Goal: Task Accomplishment & Management: Complete application form

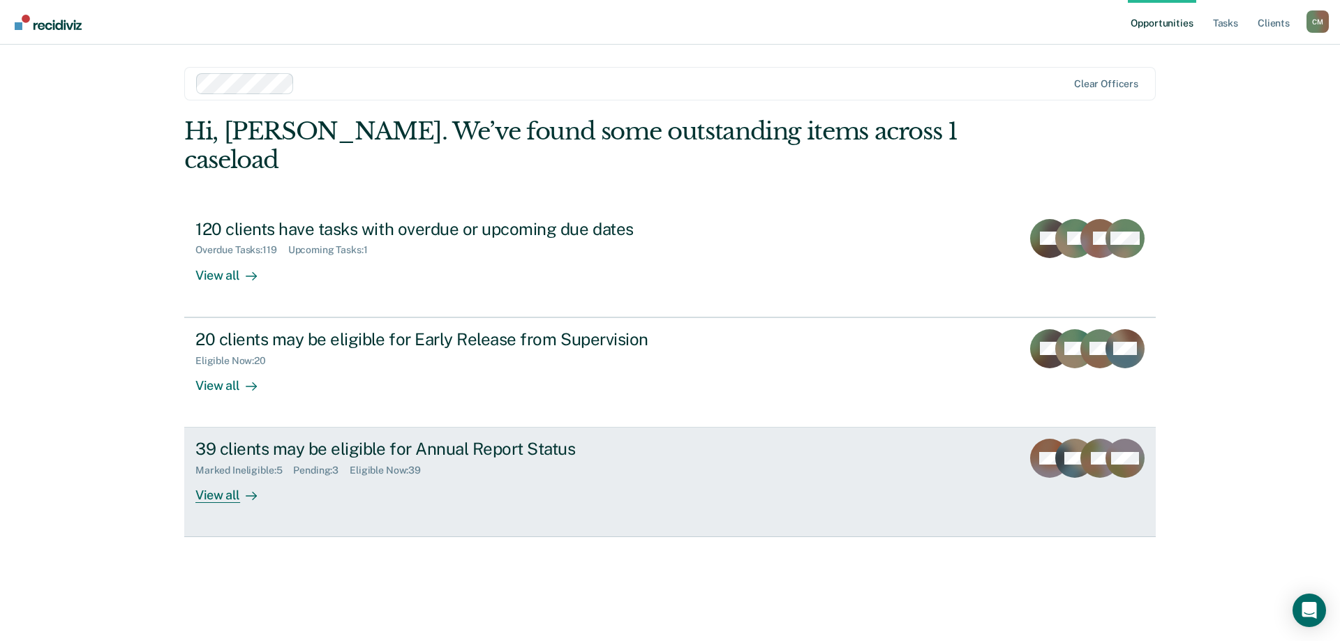
click at [405, 439] on div "39 clients may be eligible for Annual Report Status" at bounding box center [440, 449] width 490 height 20
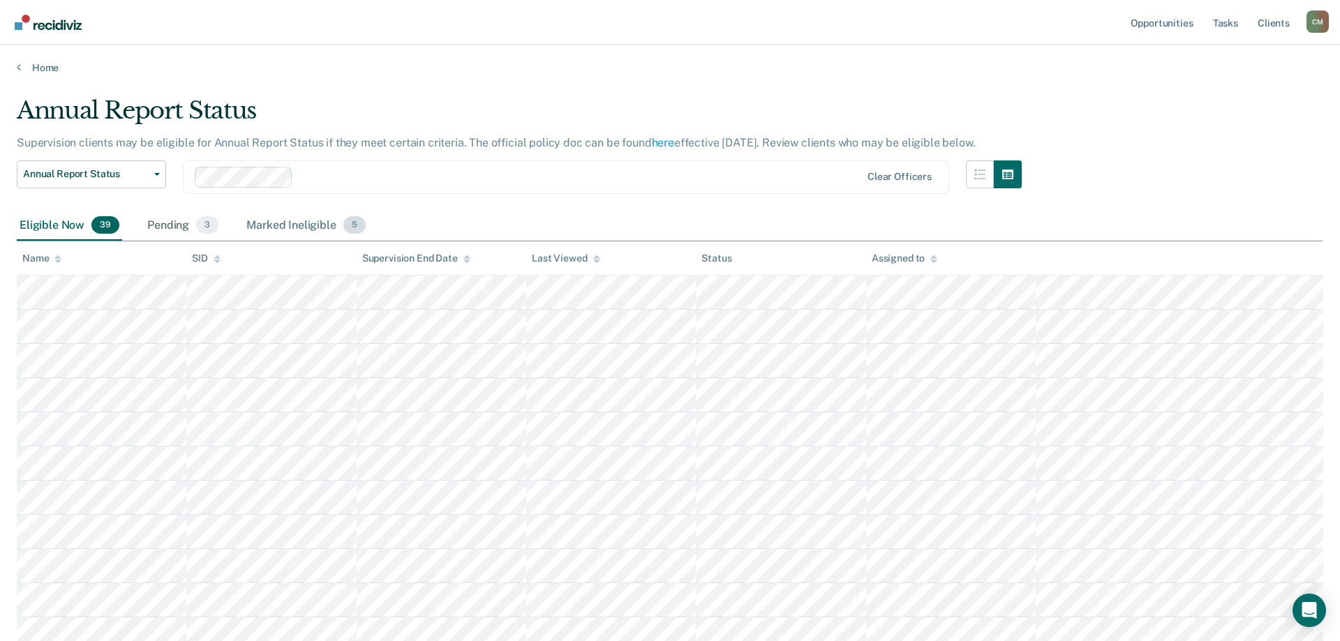
click at [295, 225] on div "Marked Ineligible 5" at bounding box center [306, 226] width 125 height 31
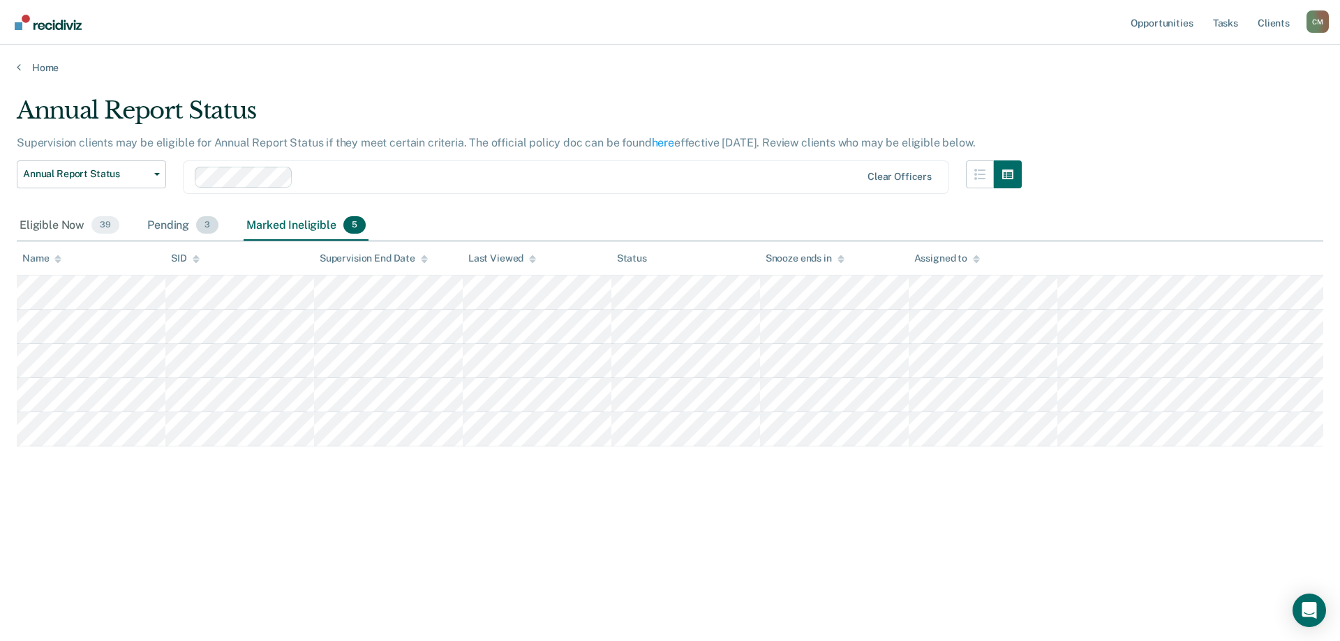
click at [173, 226] on div "Pending 3" at bounding box center [182, 226] width 77 height 31
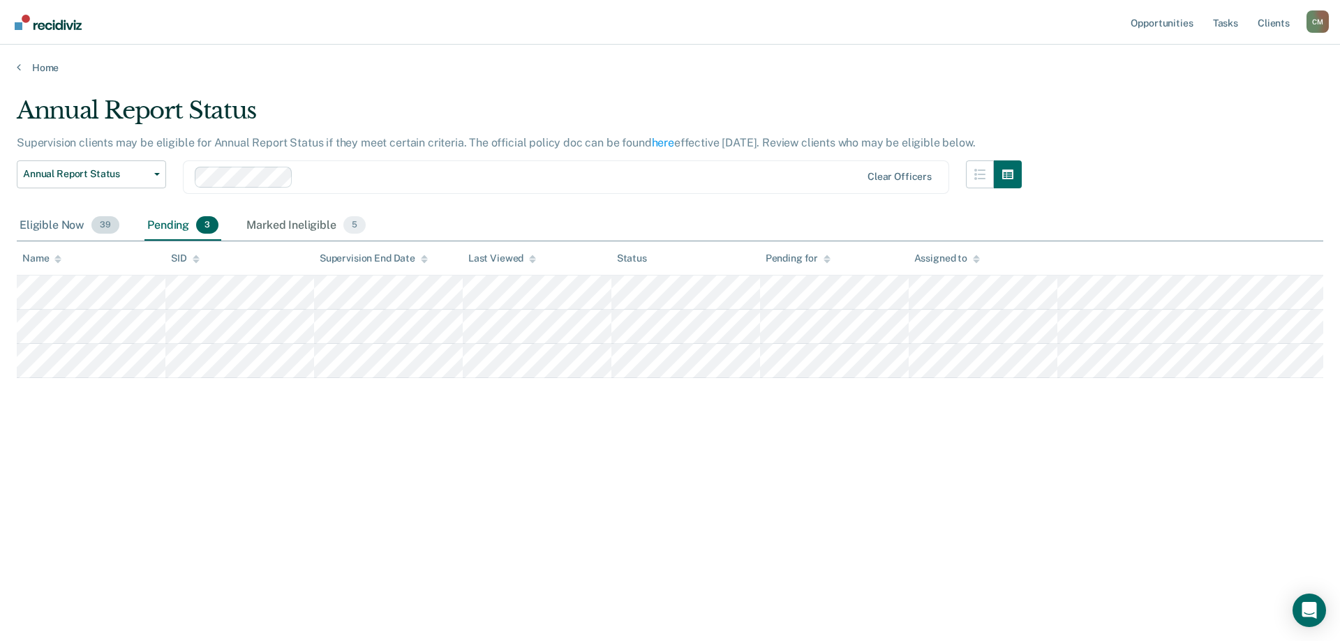
click at [77, 225] on div "Eligible Now 39" at bounding box center [69, 226] width 105 height 31
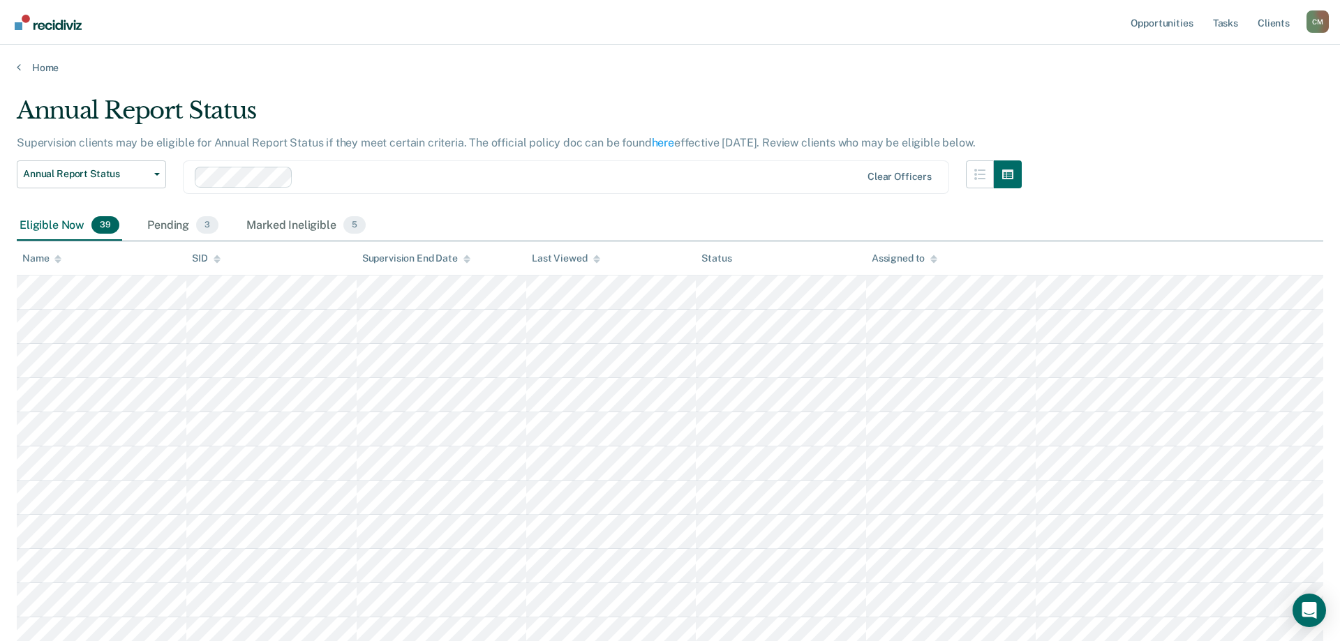
click at [57, 259] on icon at bounding box center [57, 259] width 7 height 9
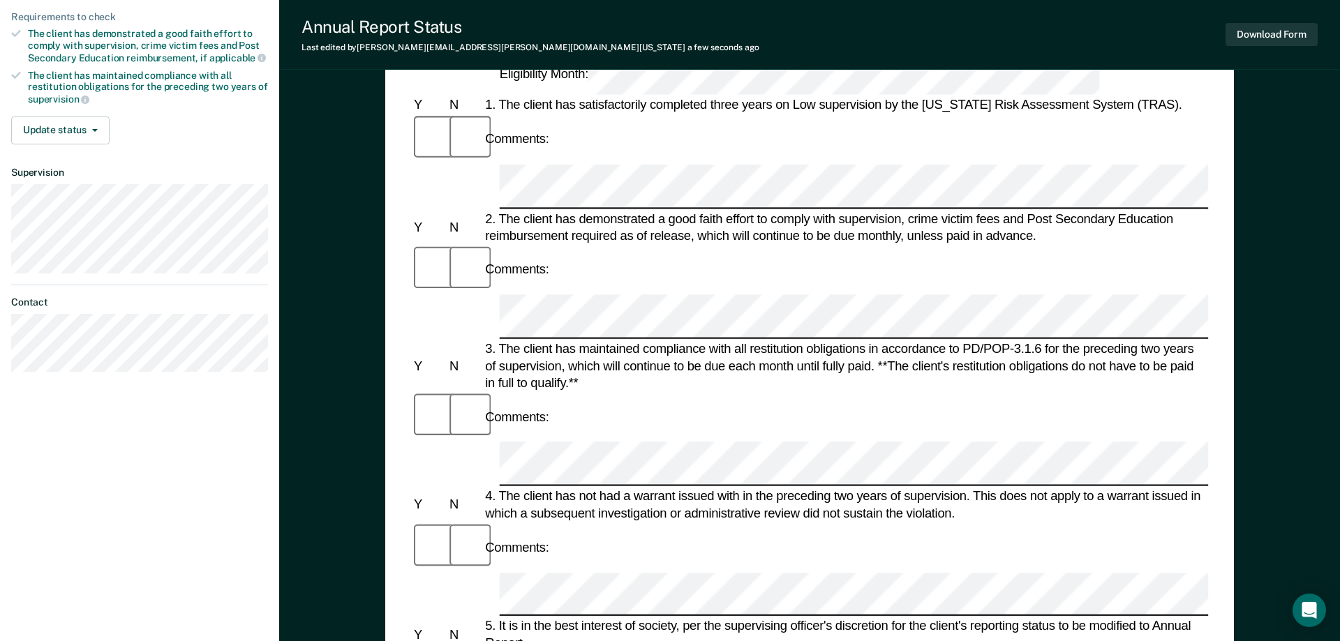
scroll to position [285, 0]
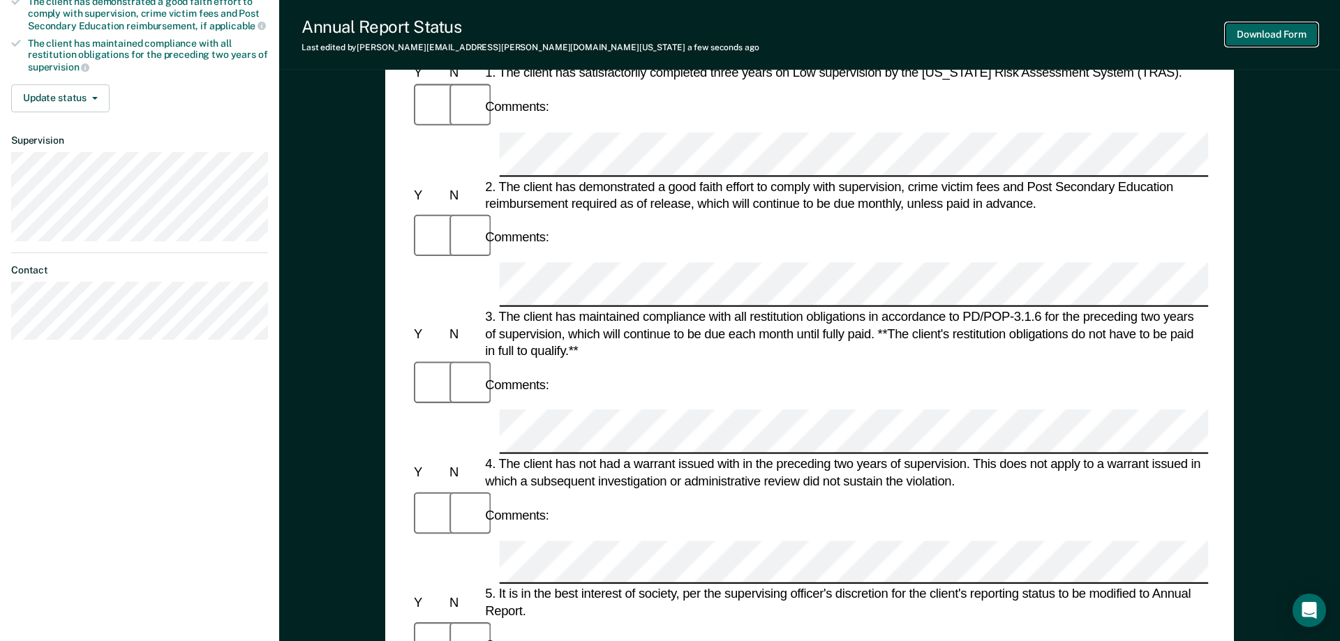
click at [1300, 37] on button "Download Form" at bounding box center [1272, 34] width 92 height 23
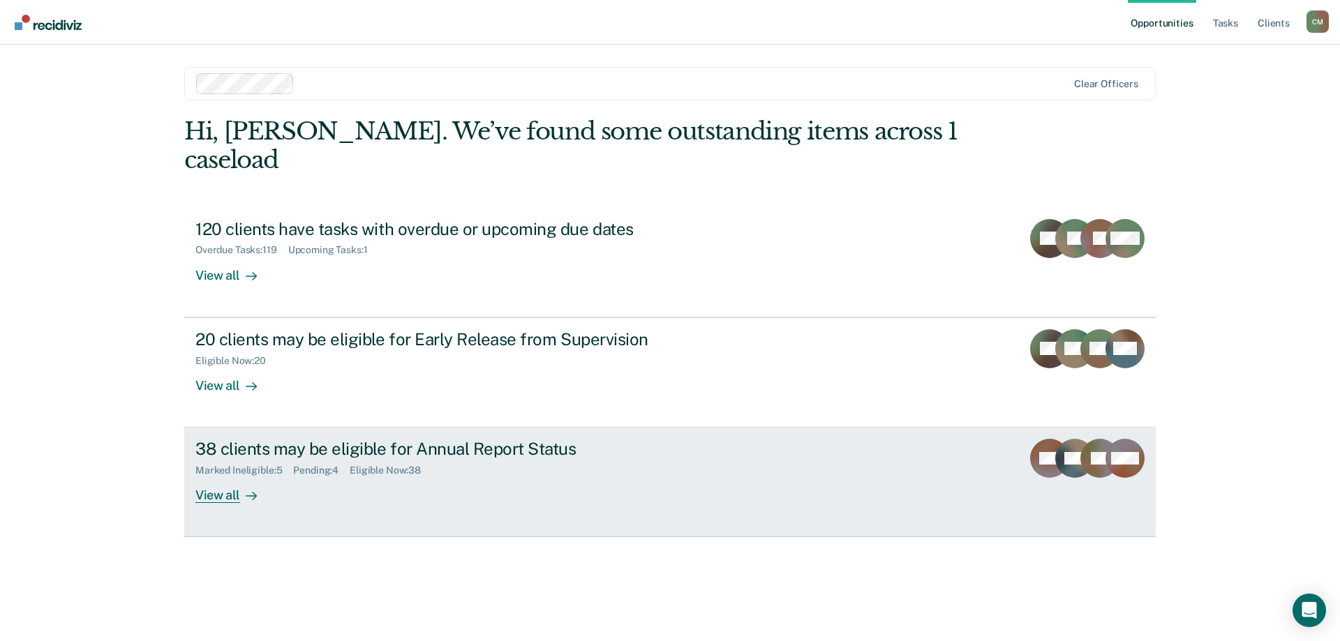
click at [322, 439] on div "38 clients may be eligible for Annual Report Status" at bounding box center [440, 449] width 490 height 20
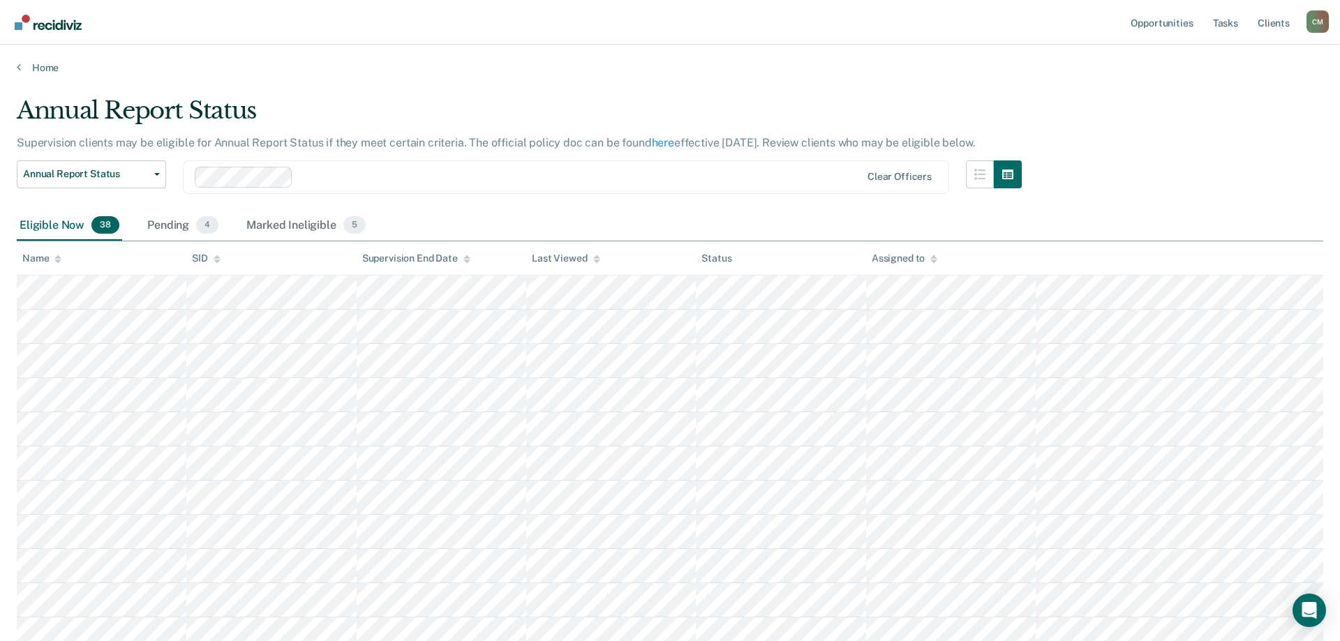
click at [54, 259] on div "Name" at bounding box center [41, 259] width 39 height 12
click at [171, 209] on div "Annual Report Status Early Release from Supervision Annual Report Status Clear …" at bounding box center [519, 186] width 1005 height 50
click at [169, 216] on div "Pending 4" at bounding box center [182, 226] width 77 height 31
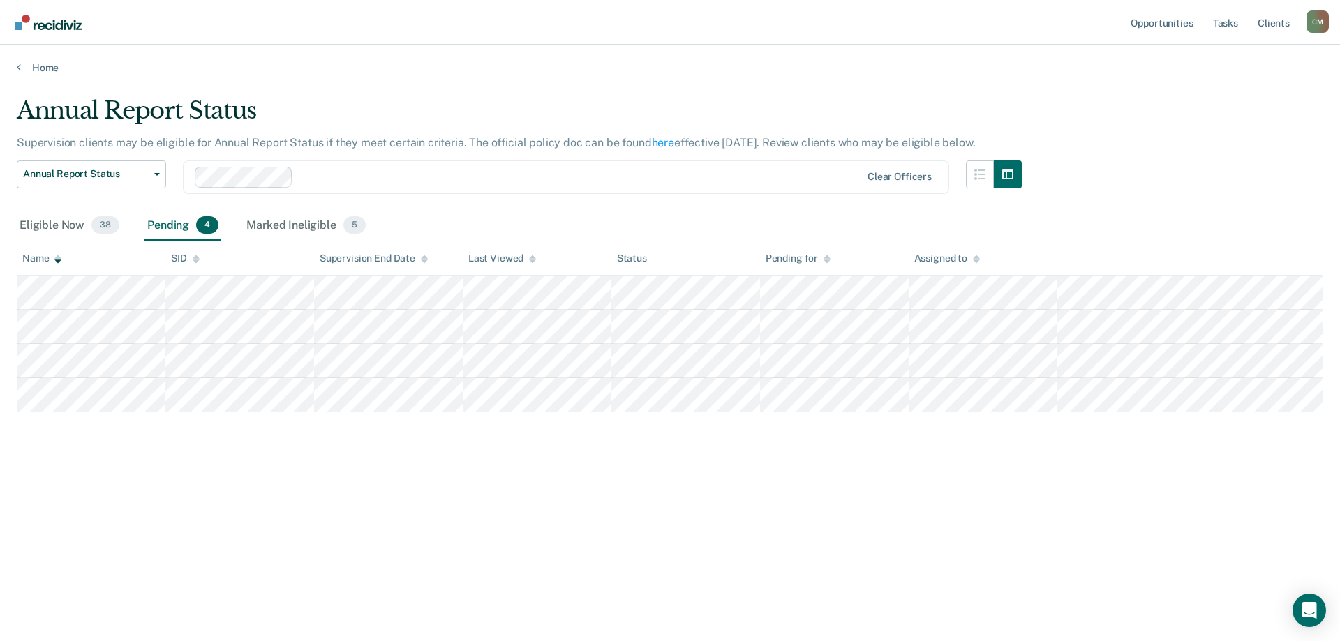
click at [255, 542] on div "Annual Report Status Supervision clients may be eligible for Annual Report Stat…" at bounding box center [670, 338] width 1307 height 485
click at [256, 542] on div "Annual Report Status Supervision clients may be eligible for Annual Report Stat…" at bounding box center [670, 338] width 1307 height 485
click at [59, 228] on div "Eligible Now 38" at bounding box center [69, 226] width 105 height 31
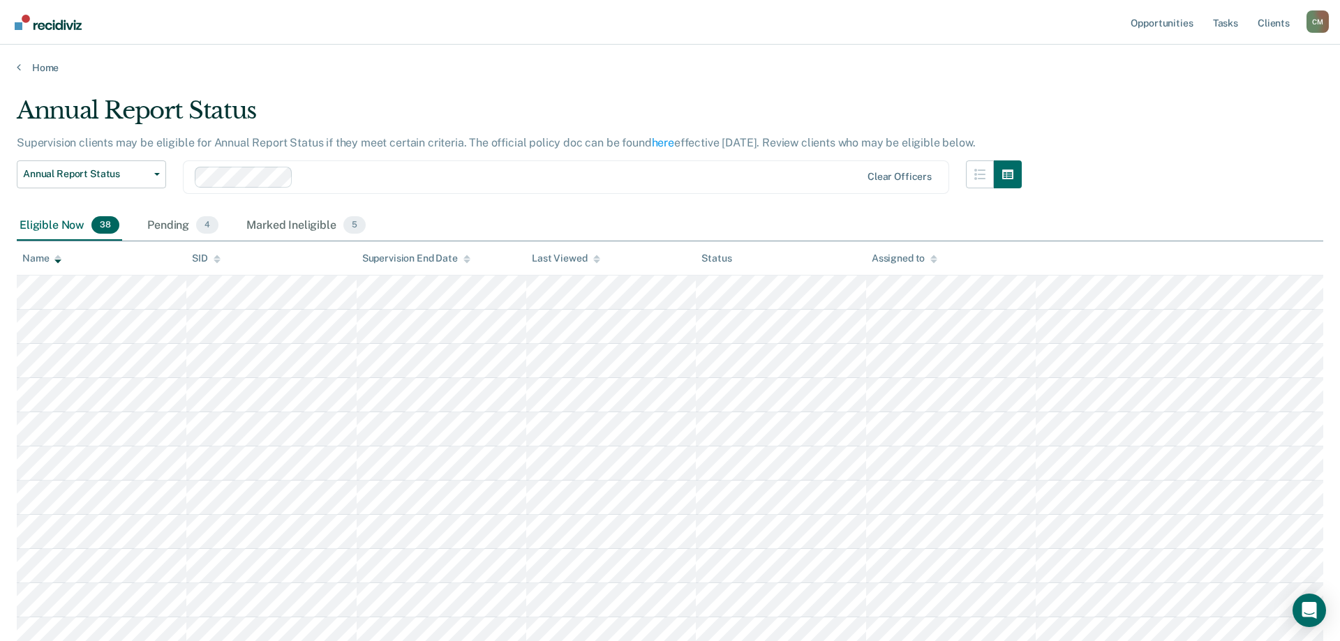
click at [53, 251] on th "Name" at bounding box center [102, 259] width 170 height 34
click at [53, 262] on div "Name" at bounding box center [41, 259] width 39 height 12
click at [59, 260] on icon at bounding box center [57, 261] width 7 height 3
click at [58, 259] on icon at bounding box center [57, 259] width 7 height 9
click at [162, 222] on div "Pending 4" at bounding box center [182, 226] width 77 height 31
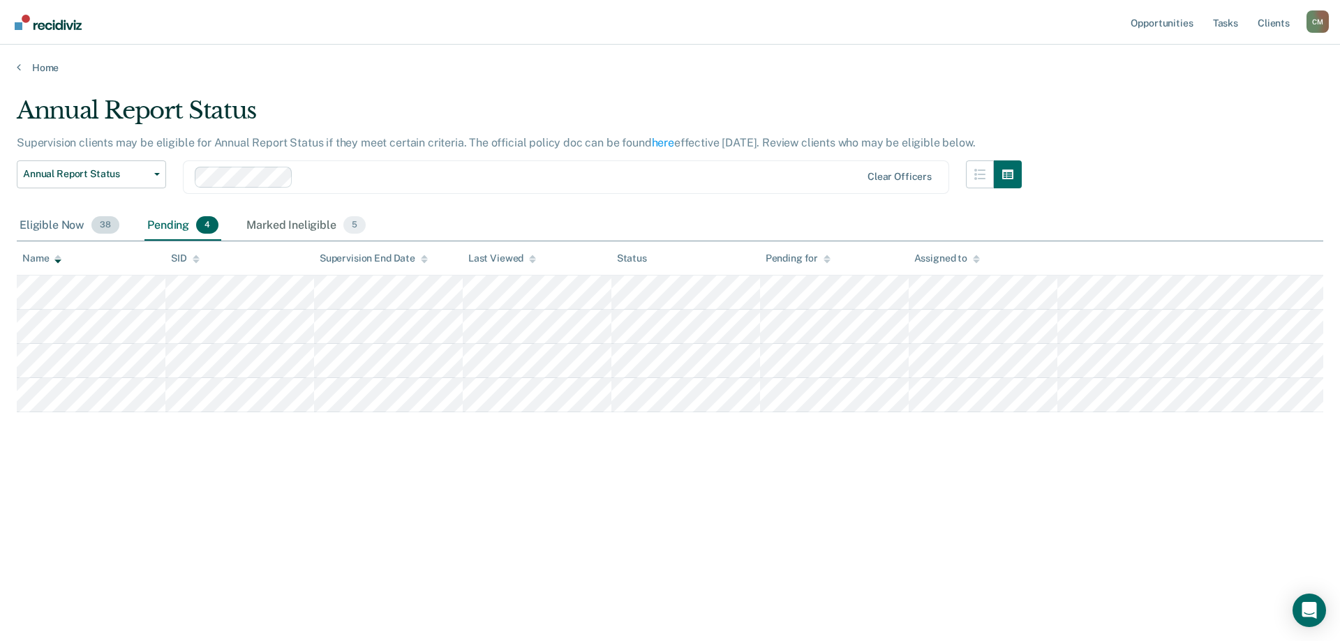
click at [73, 229] on div "Eligible Now 38" at bounding box center [69, 226] width 105 height 31
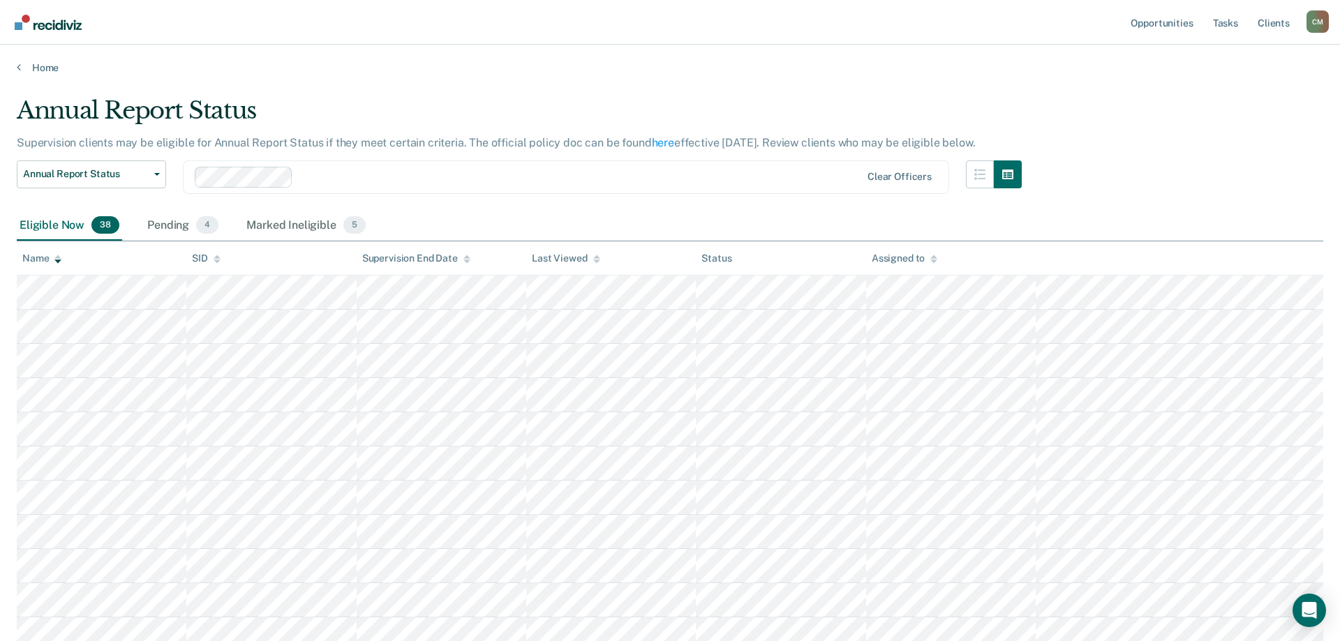
click at [59, 260] on icon at bounding box center [57, 261] width 7 height 3
click at [59, 258] on icon at bounding box center [57, 256] width 7 height 3
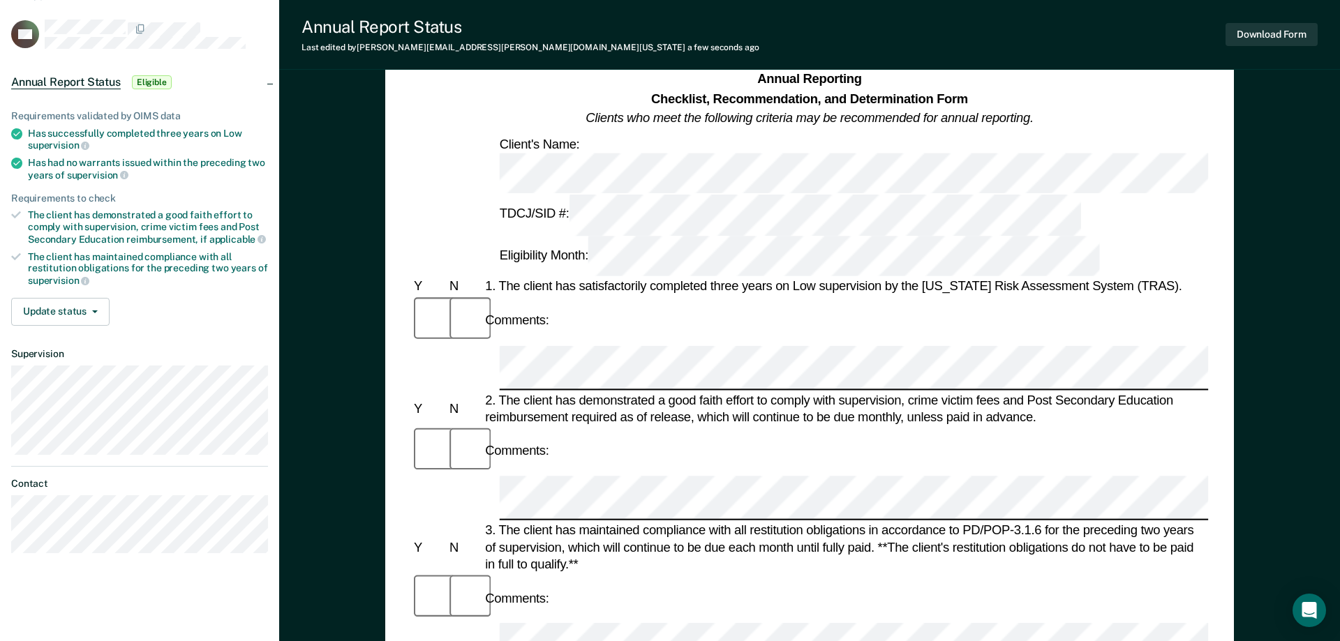
scroll to position [214, 0]
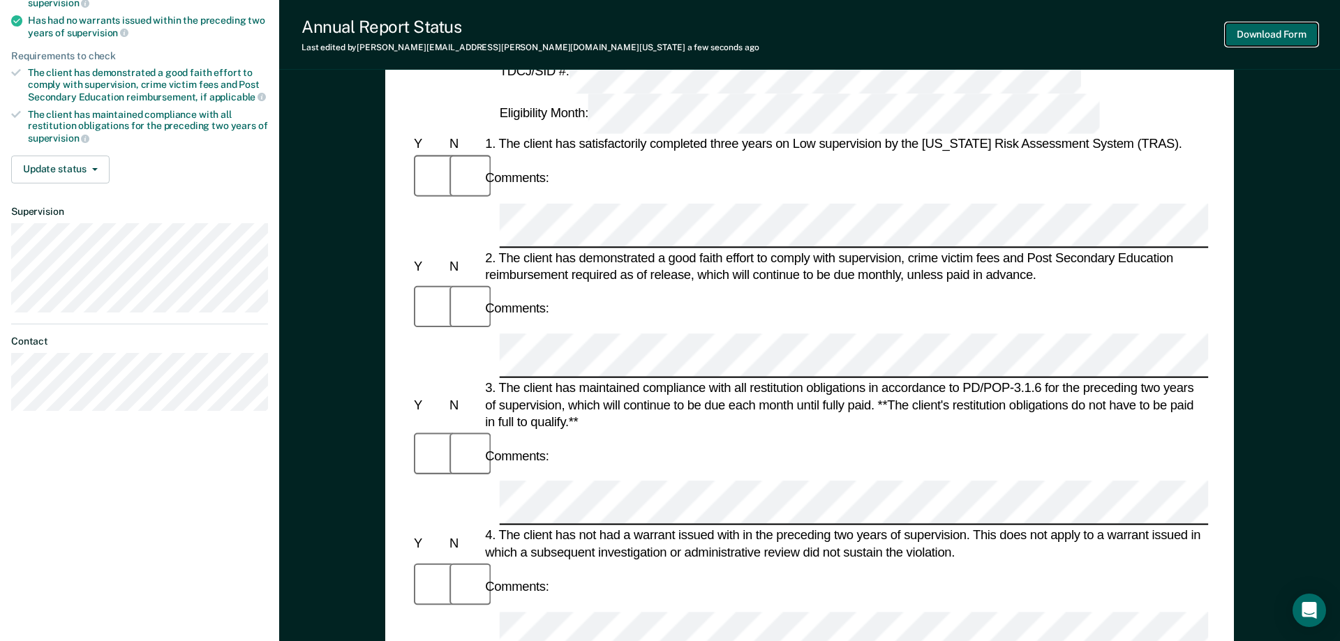
click at [1266, 40] on button "Download Form" at bounding box center [1272, 34] width 92 height 23
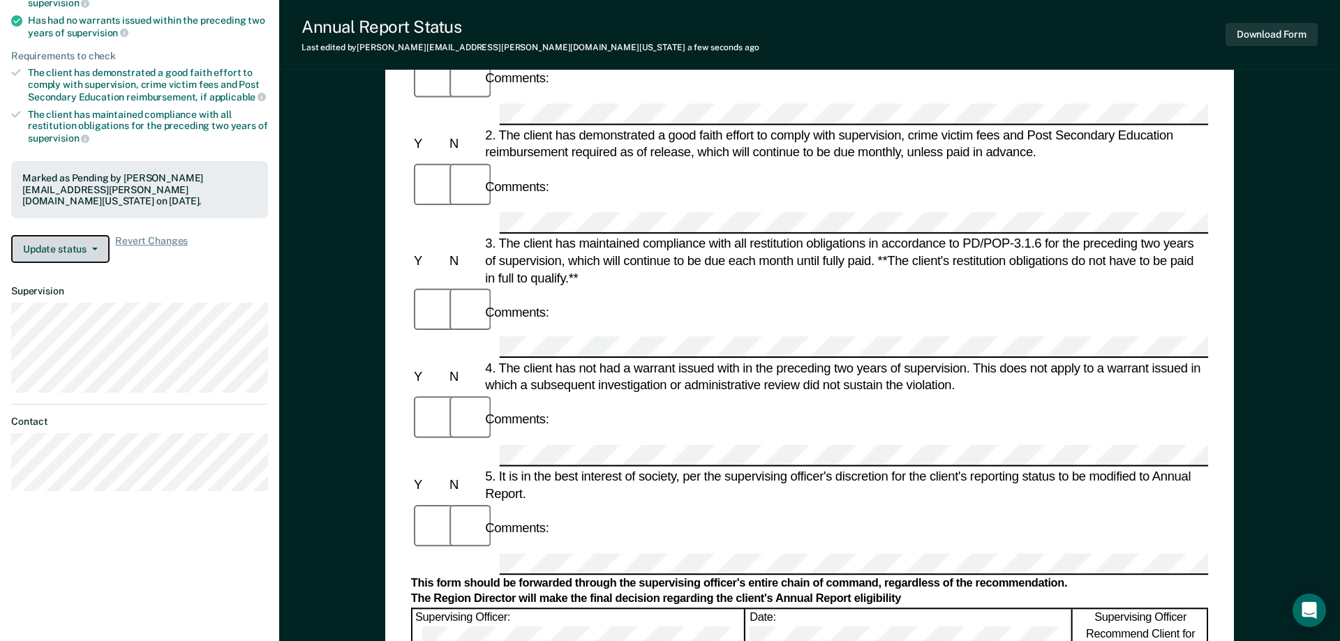
click at [64, 241] on button "Update status" at bounding box center [60, 249] width 98 height 28
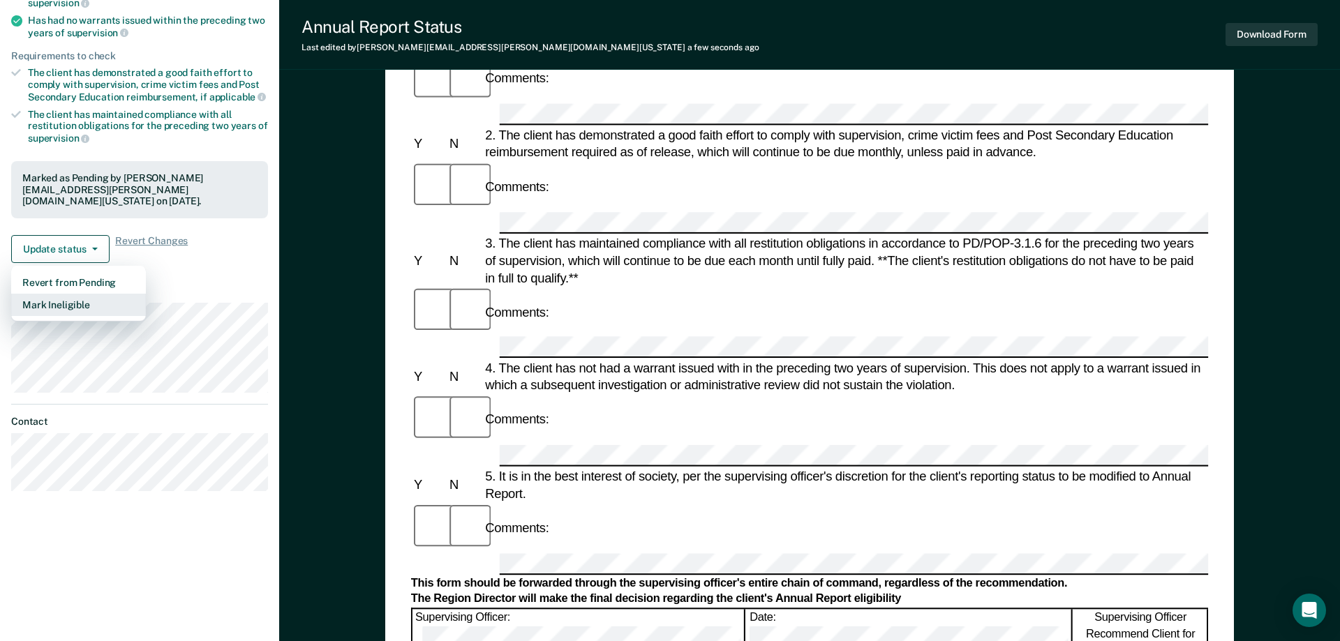
click at [84, 305] on button "Mark Ineligible" at bounding box center [78, 305] width 135 height 22
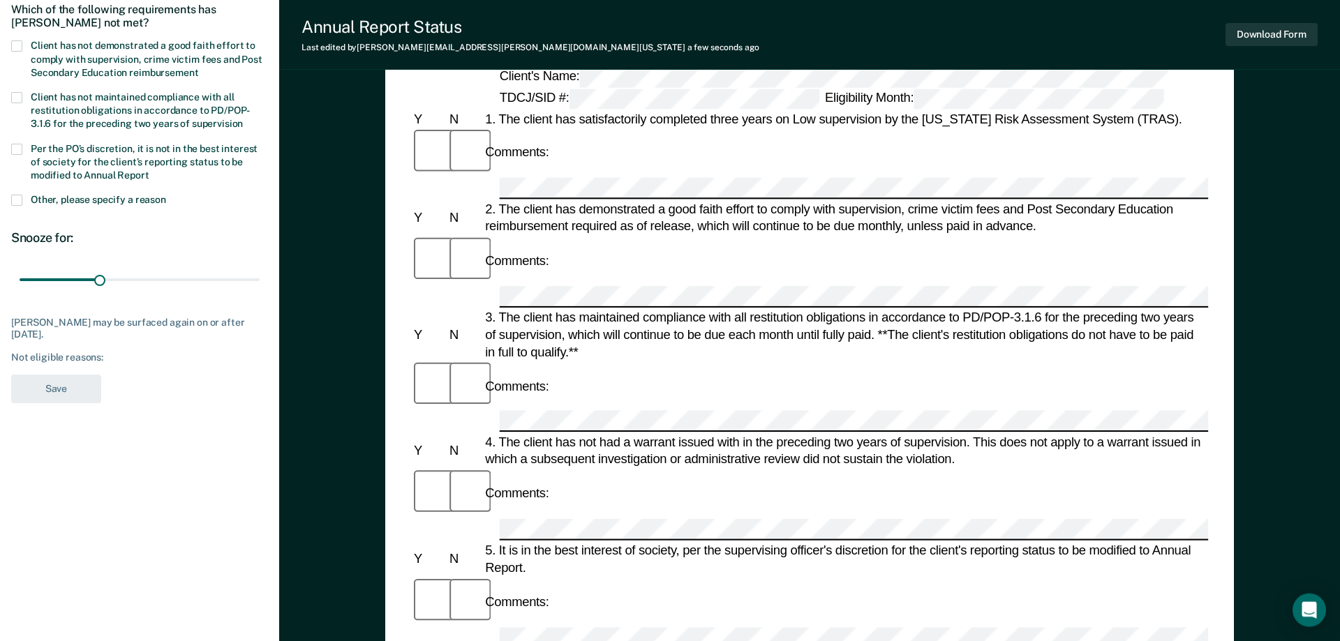
scroll to position [71, 0]
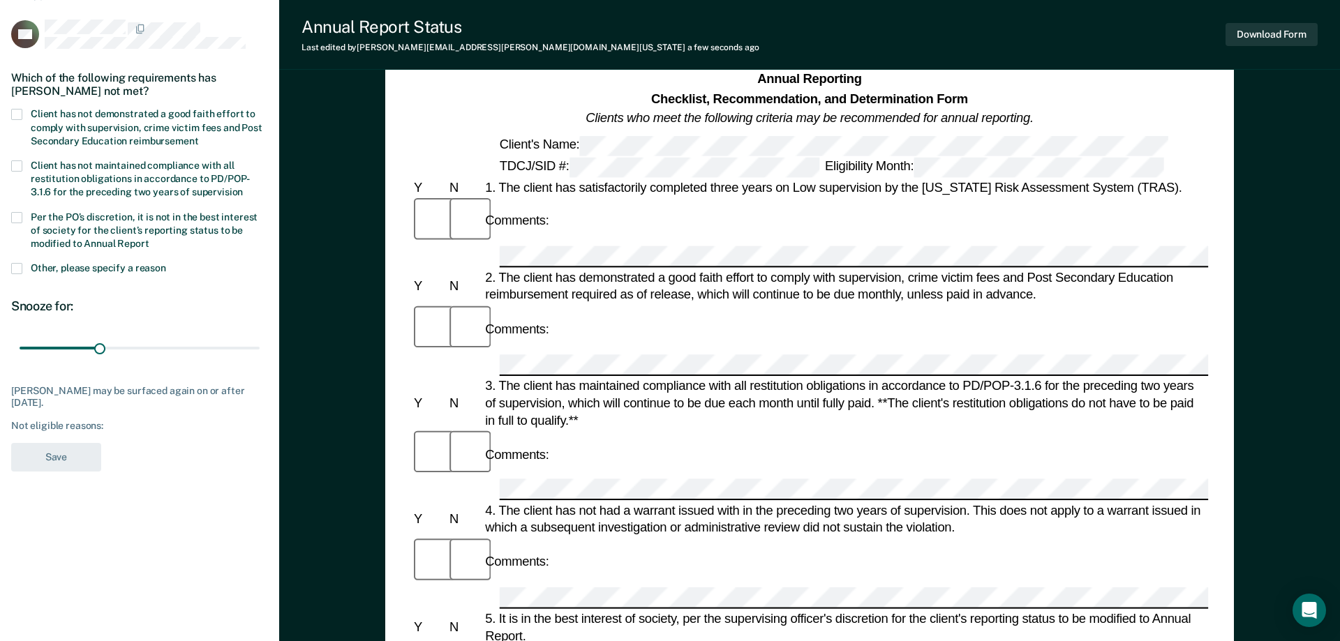
click at [18, 110] on span at bounding box center [16, 114] width 11 height 11
click at [198, 136] on input "Client has not demonstrated a good faith effort to comply with supervision, cri…" at bounding box center [198, 136] width 0 height 0
click at [17, 214] on span at bounding box center [16, 217] width 11 height 11
click at [149, 239] on input "Per the PO’s discretion, it is not in the best interest of society for the clie…" at bounding box center [149, 239] width 0 height 0
click at [48, 453] on button "Save" at bounding box center [56, 457] width 90 height 29
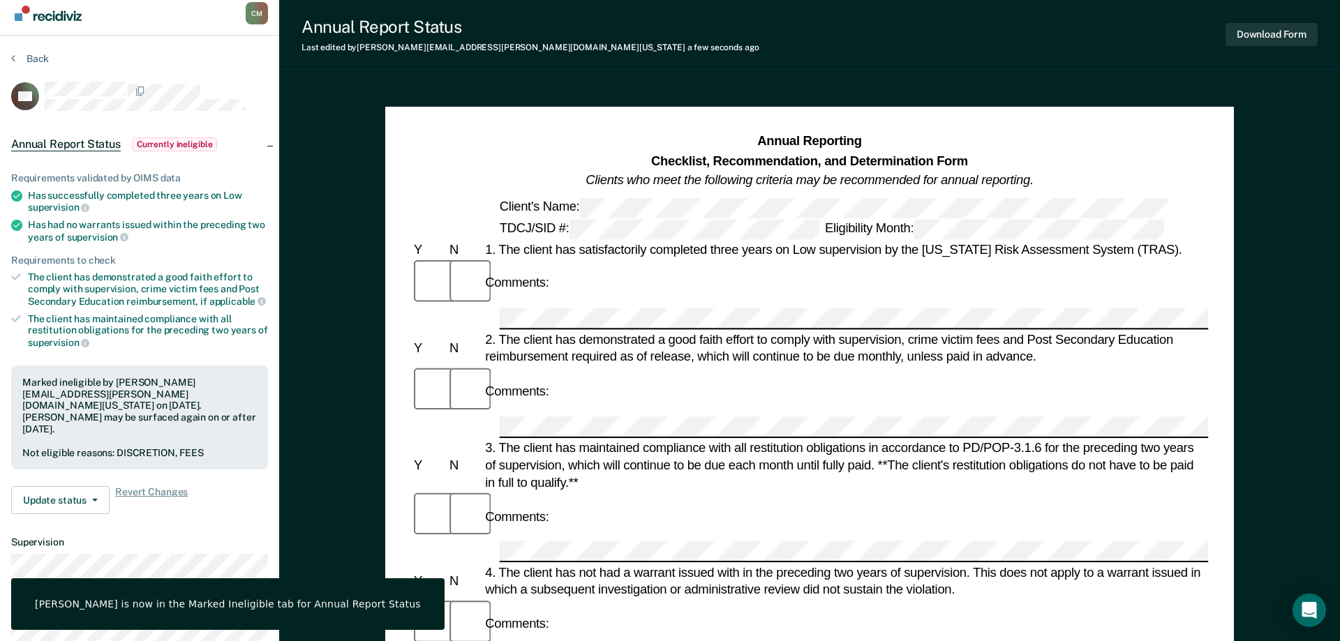
scroll to position [0, 0]
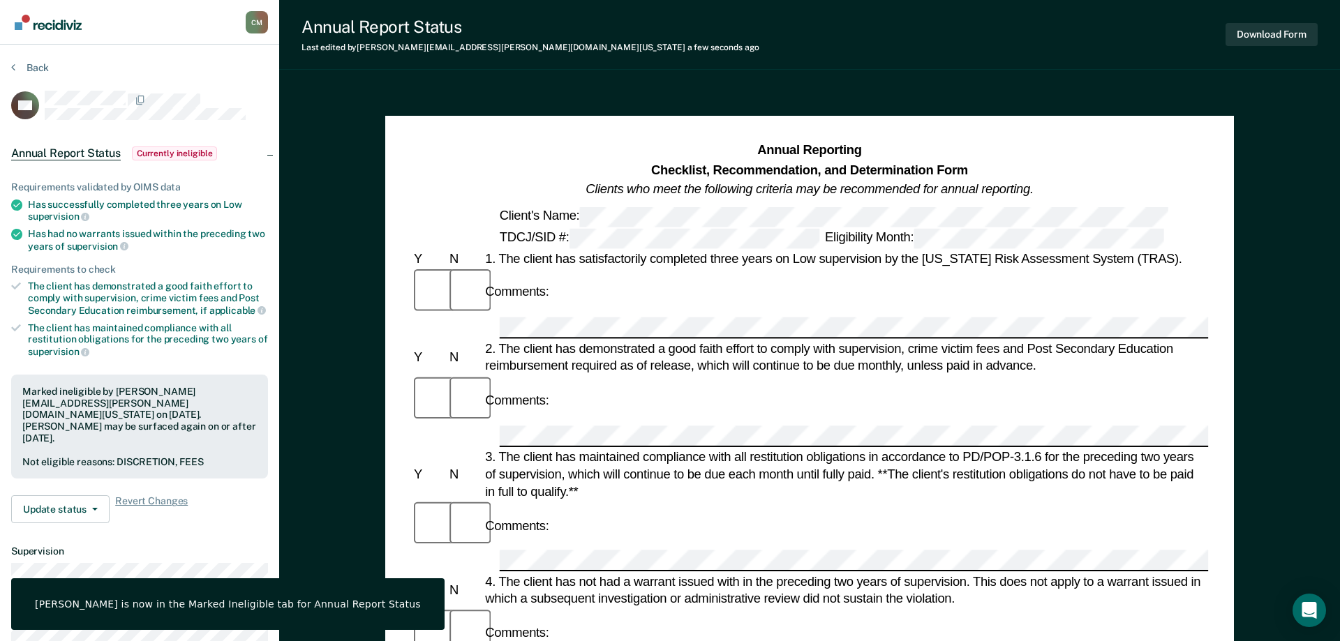
click at [10, 64] on section "Back CH Annual Report Status Currently ineligible Requirements validated by OIM…" at bounding box center [139, 412] width 279 height 735
click at [14, 68] on icon at bounding box center [13, 66] width 4 height 11
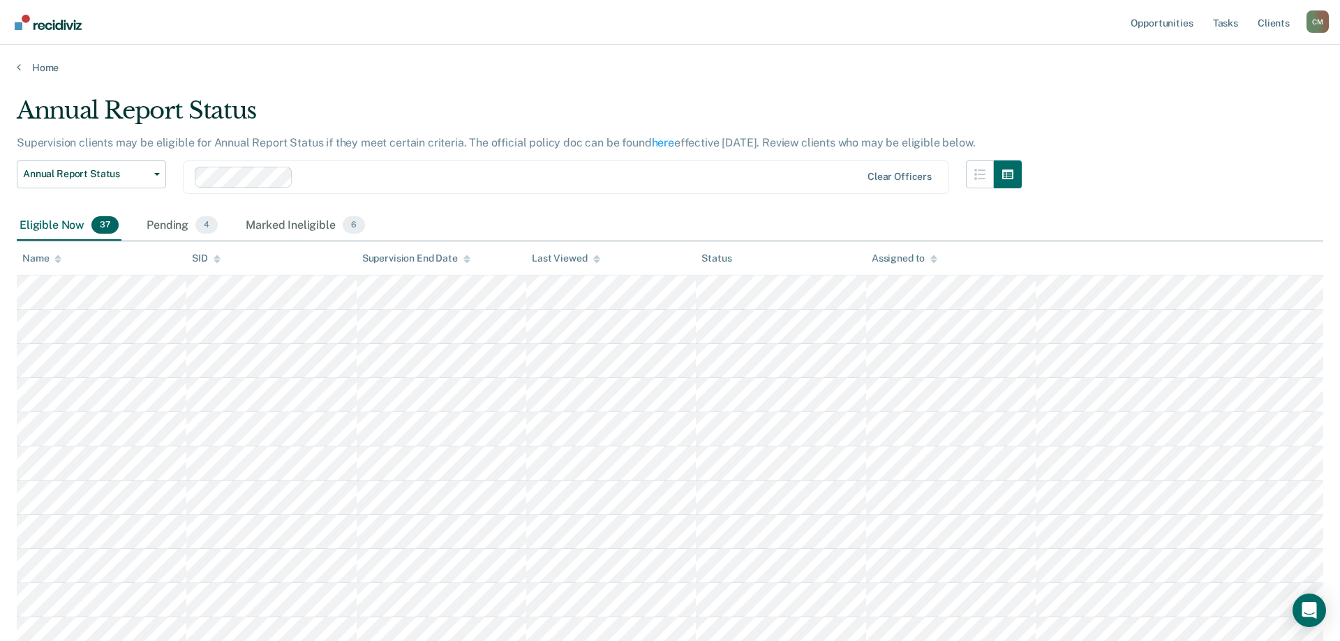
click at [59, 257] on icon at bounding box center [57, 256] width 7 height 3
click at [59, 256] on icon at bounding box center [57, 256] width 7 height 3
click at [55, 260] on icon at bounding box center [57, 259] width 7 height 9
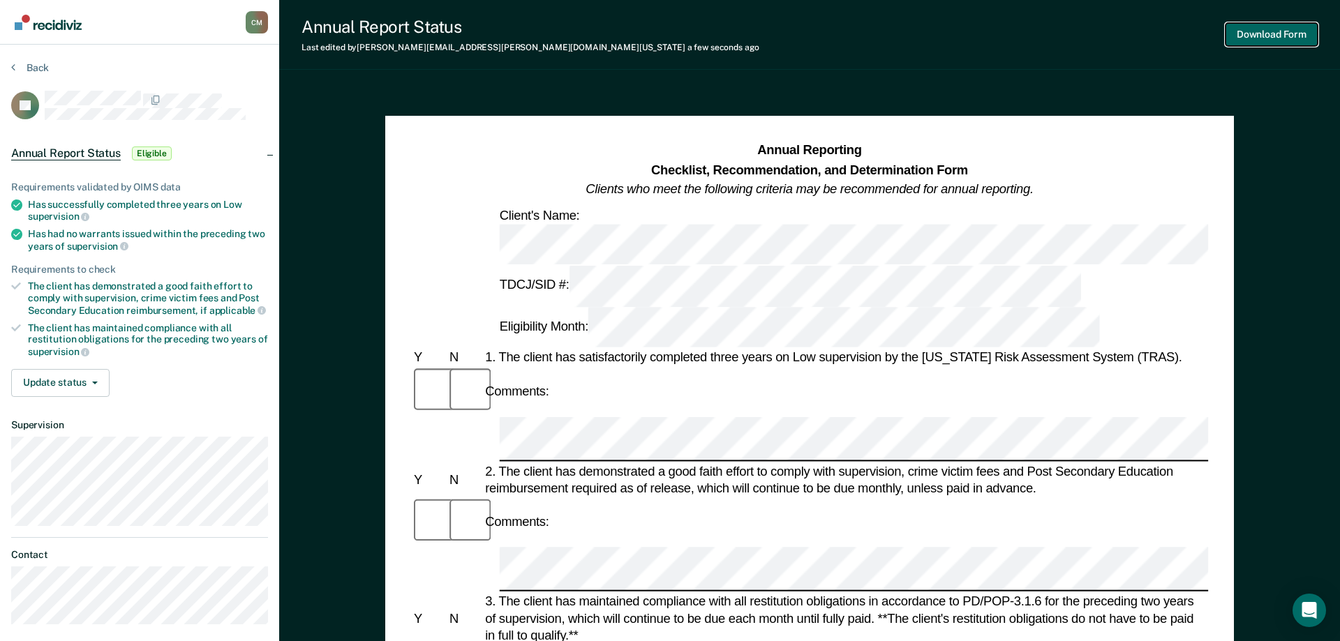
click at [1241, 31] on button "Download Form" at bounding box center [1272, 34] width 92 height 23
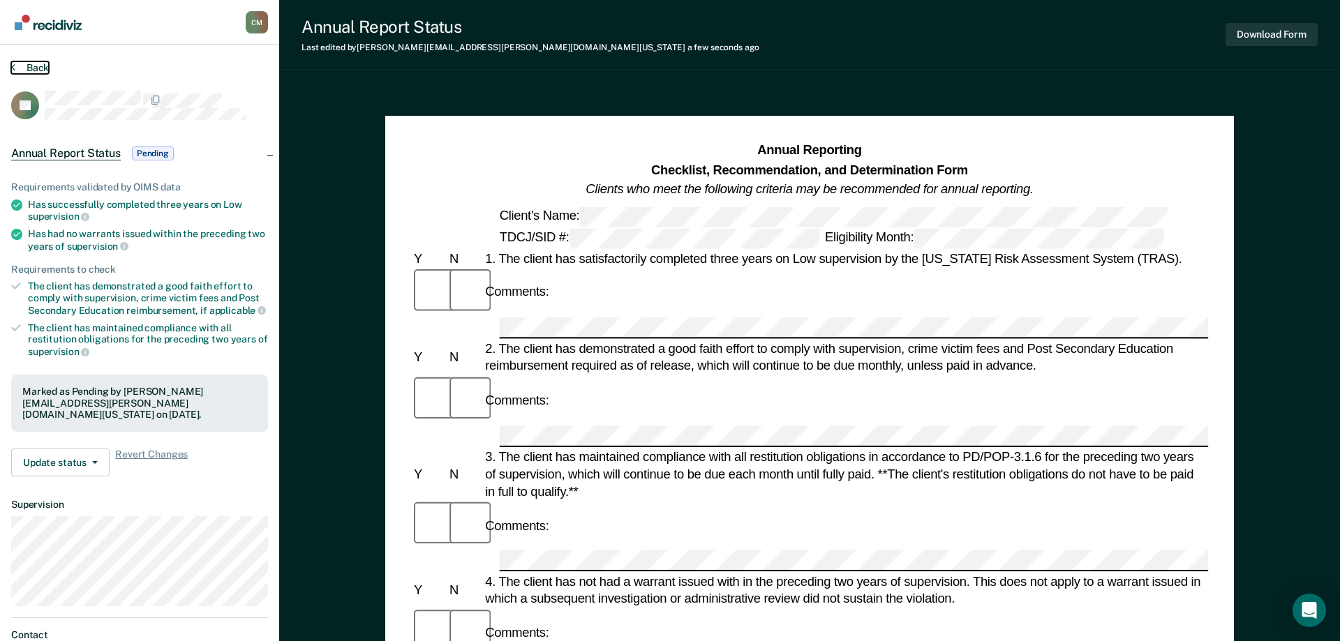
click at [24, 70] on button "Back" at bounding box center [30, 67] width 38 height 13
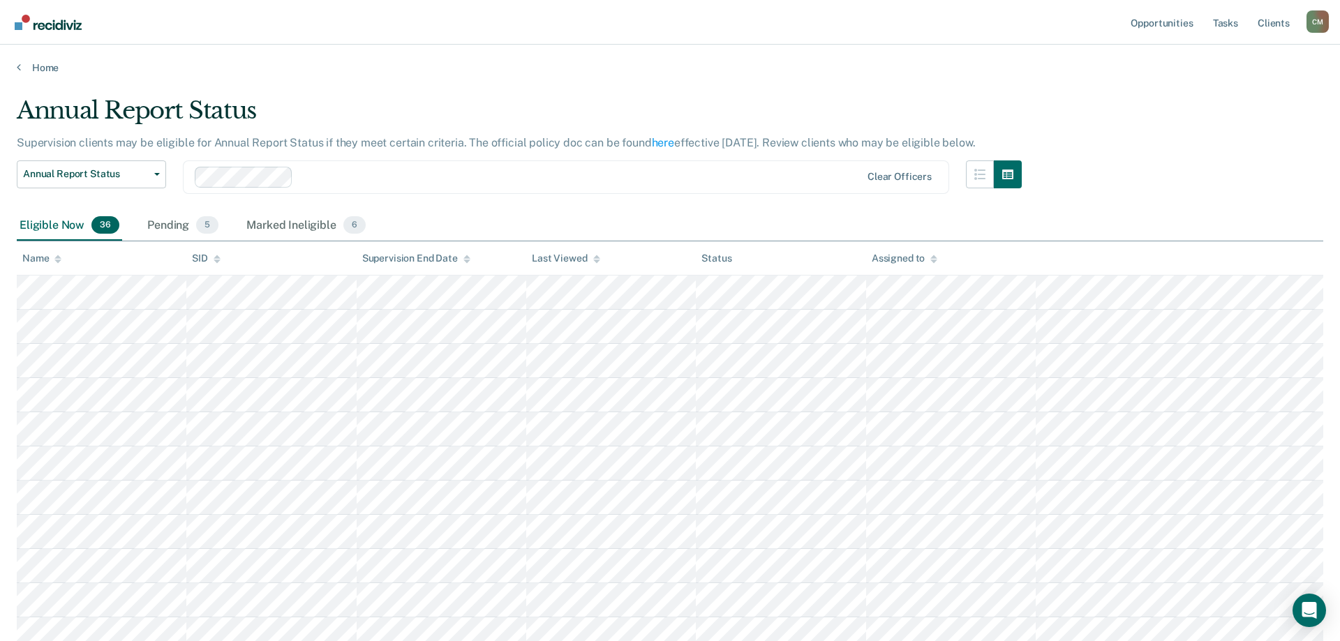
click at [59, 255] on icon at bounding box center [57, 259] width 7 height 9
click at [168, 221] on div "Pending 5" at bounding box center [182, 226] width 77 height 31
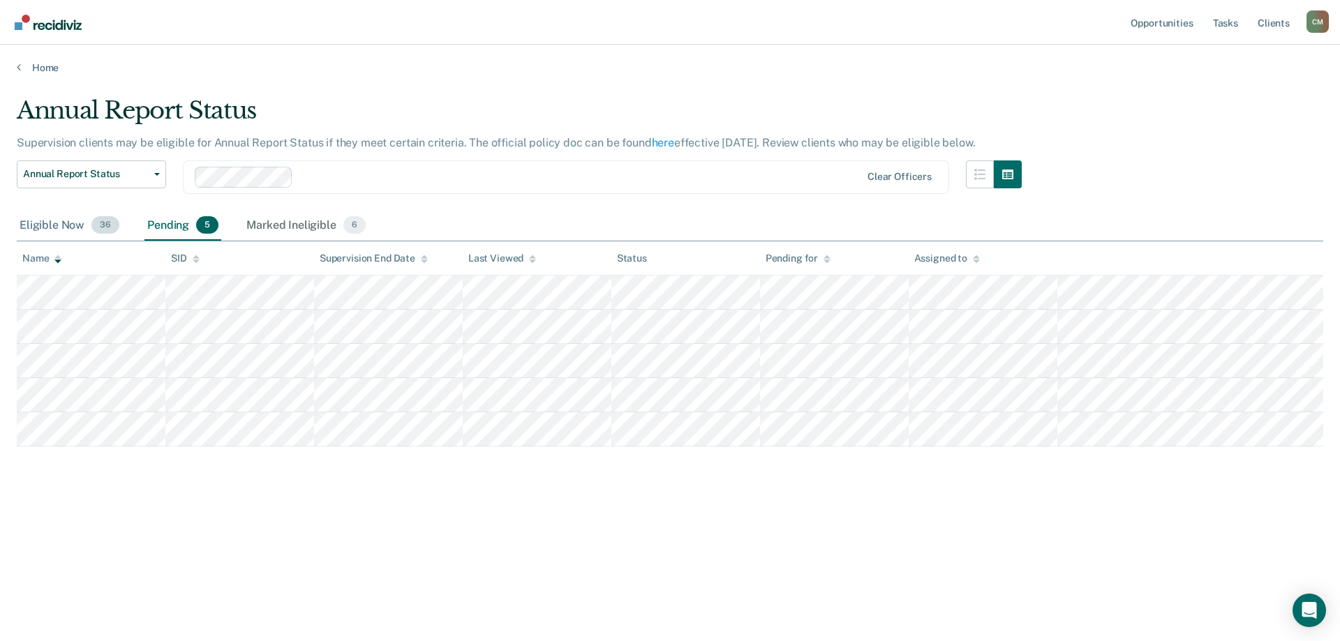
click at [67, 221] on div "Eligible Now 36" at bounding box center [69, 226] width 105 height 31
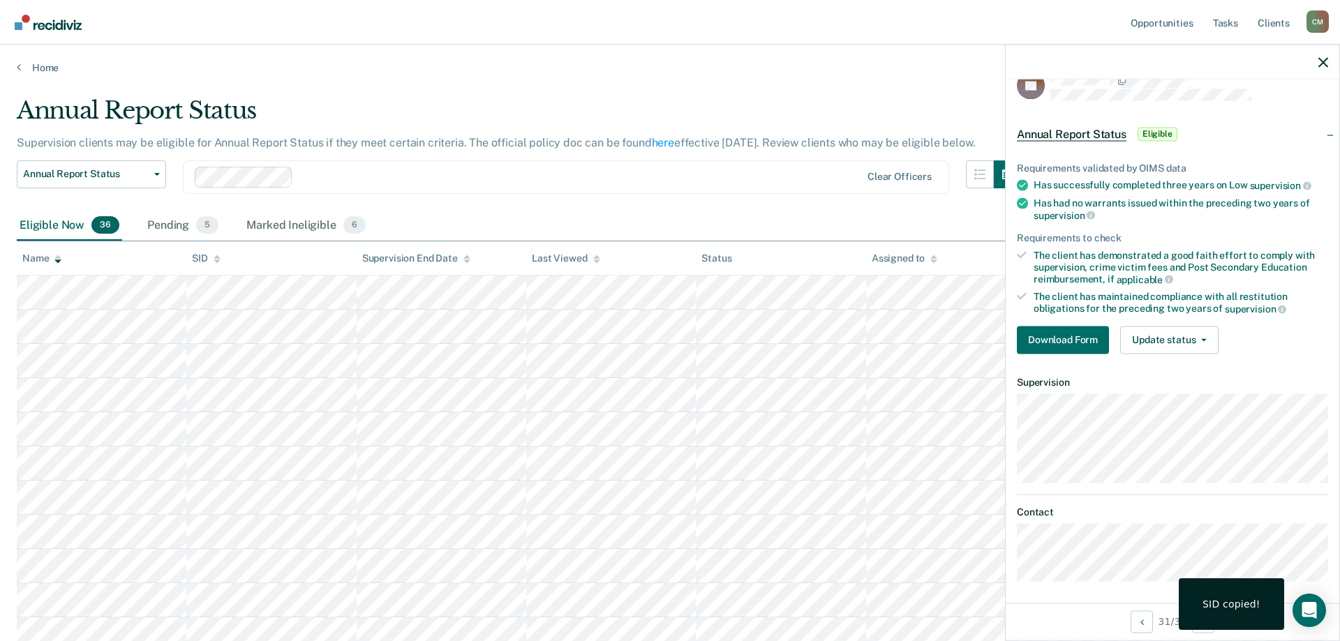
scroll to position [29, 0]
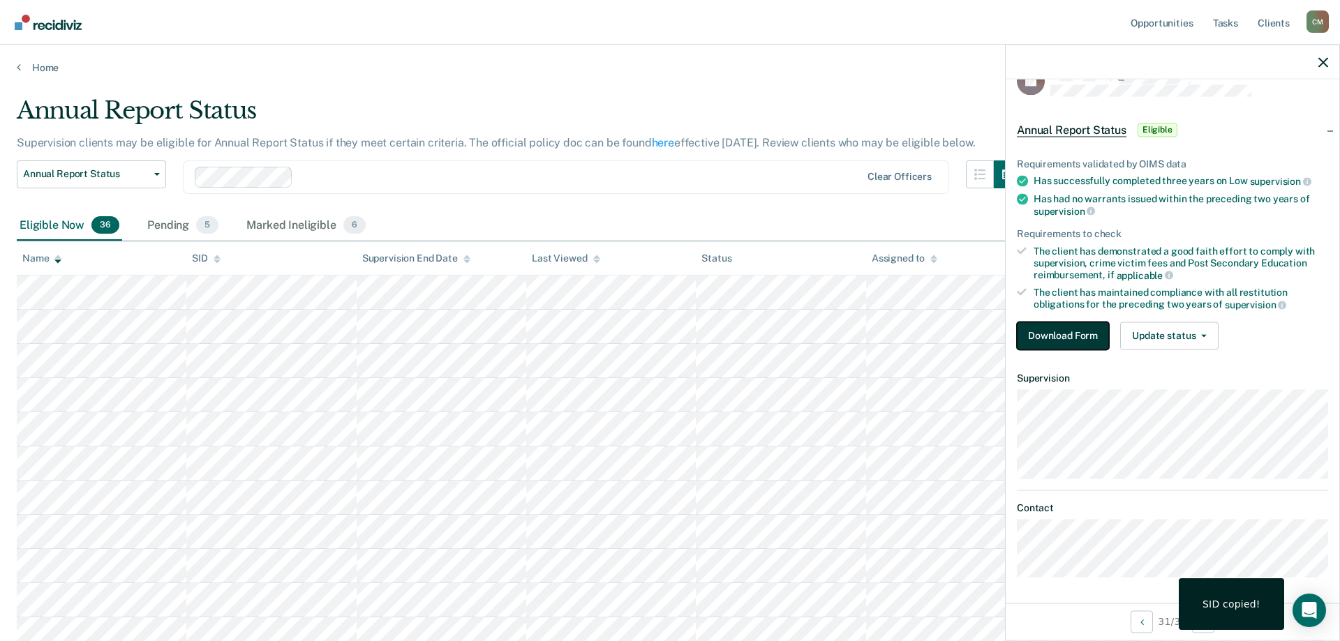
click at [1077, 344] on button "Download Form" at bounding box center [1063, 336] width 92 height 28
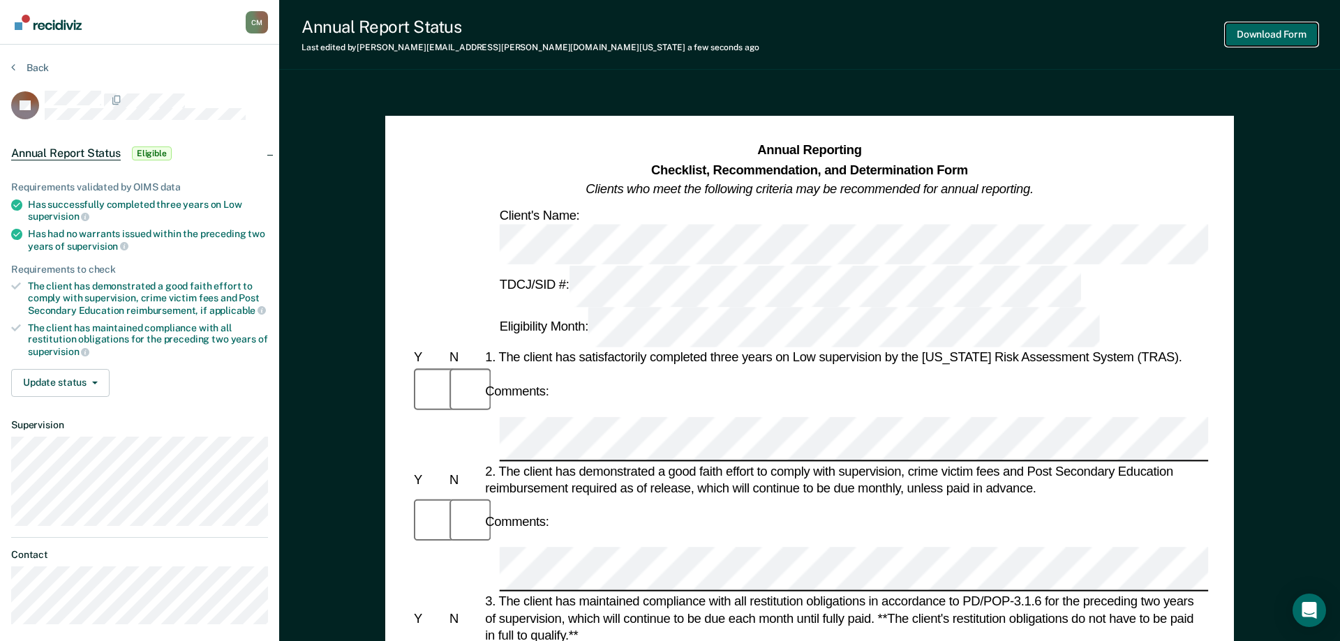
click at [1296, 31] on button "Download Form" at bounding box center [1272, 34] width 92 height 23
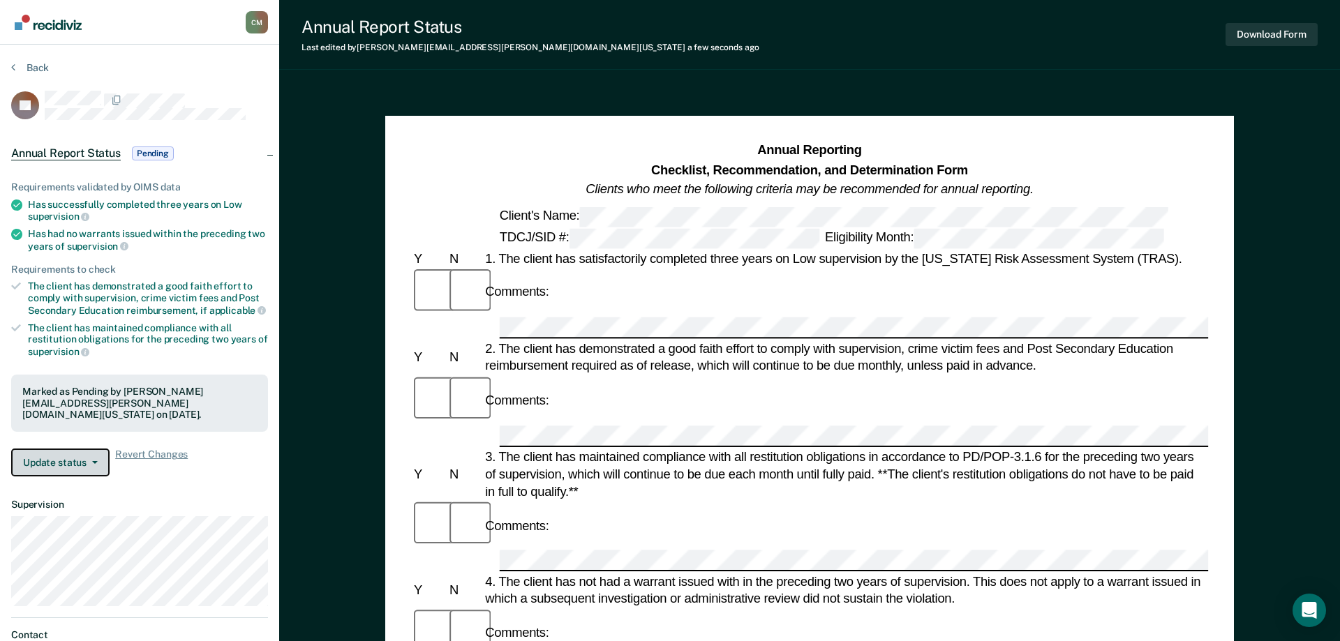
click at [85, 466] on button "Update status" at bounding box center [60, 463] width 98 height 28
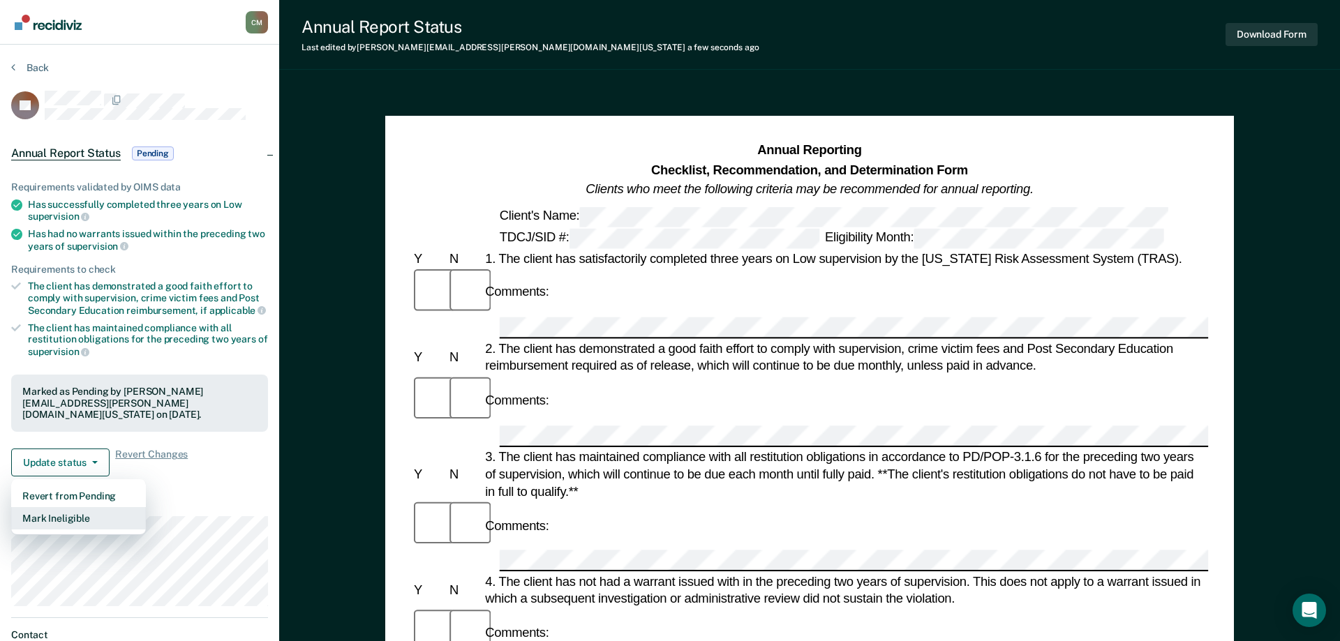
click at [94, 520] on button "Mark Ineligible" at bounding box center [78, 518] width 135 height 22
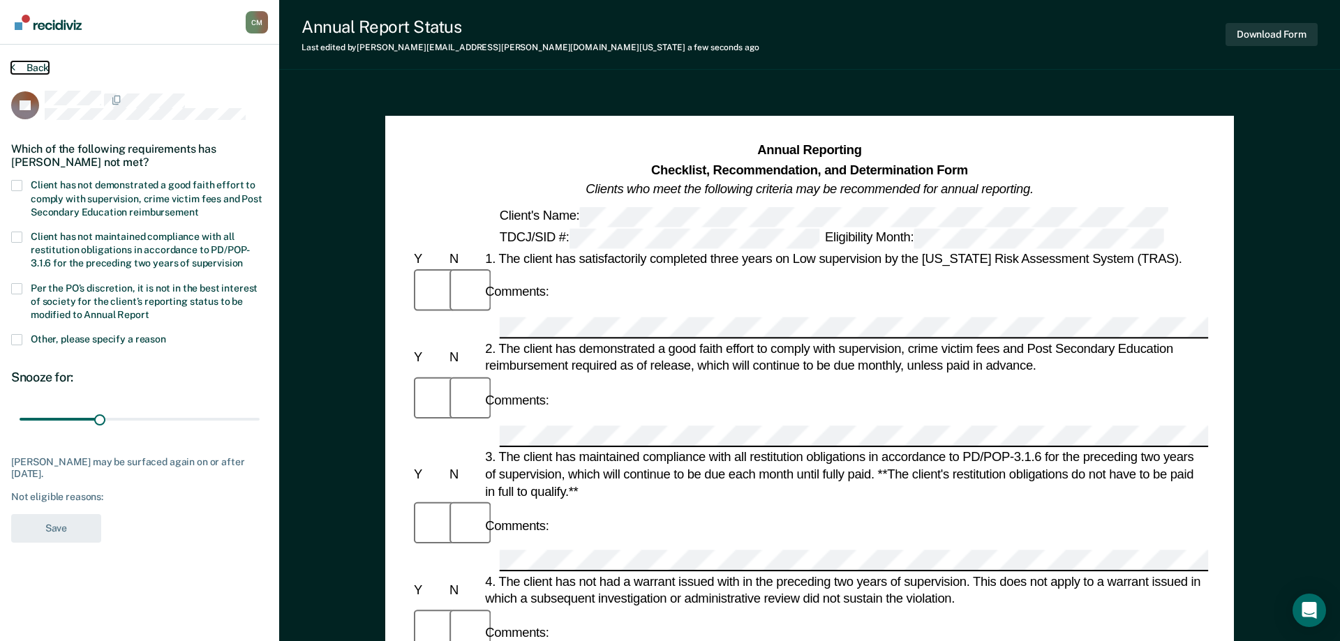
click at [34, 63] on button "Back" at bounding box center [30, 67] width 38 height 13
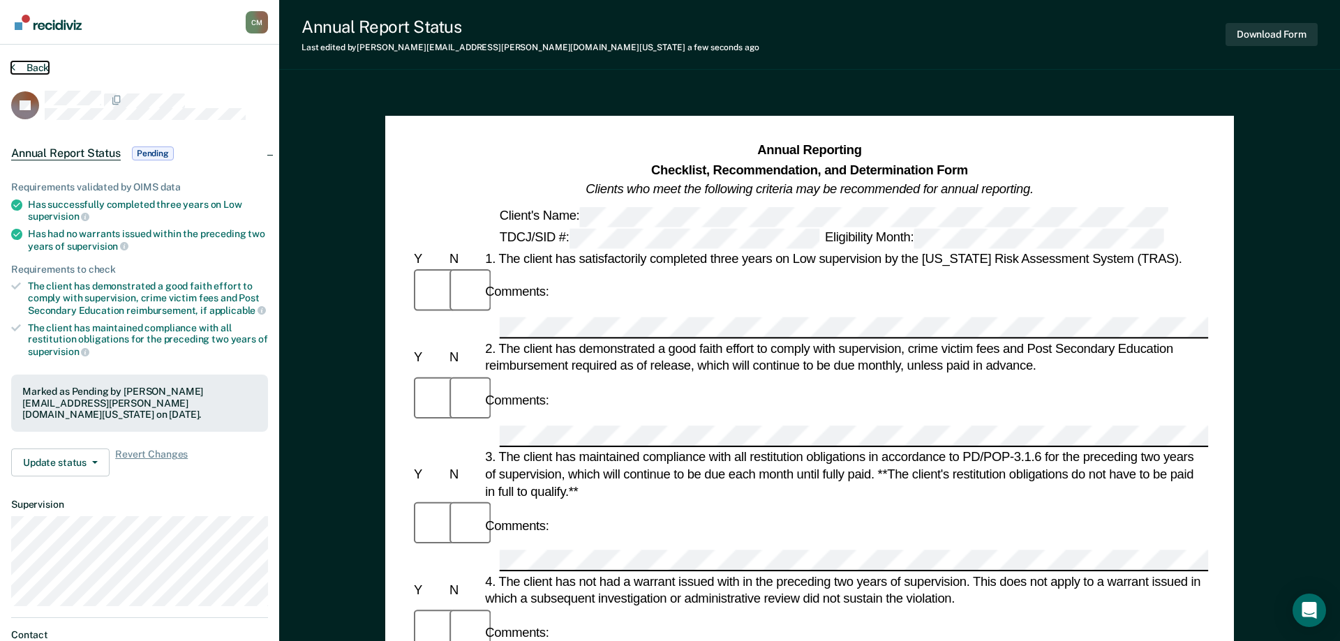
click at [11, 63] on icon at bounding box center [13, 66] width 4 height 11
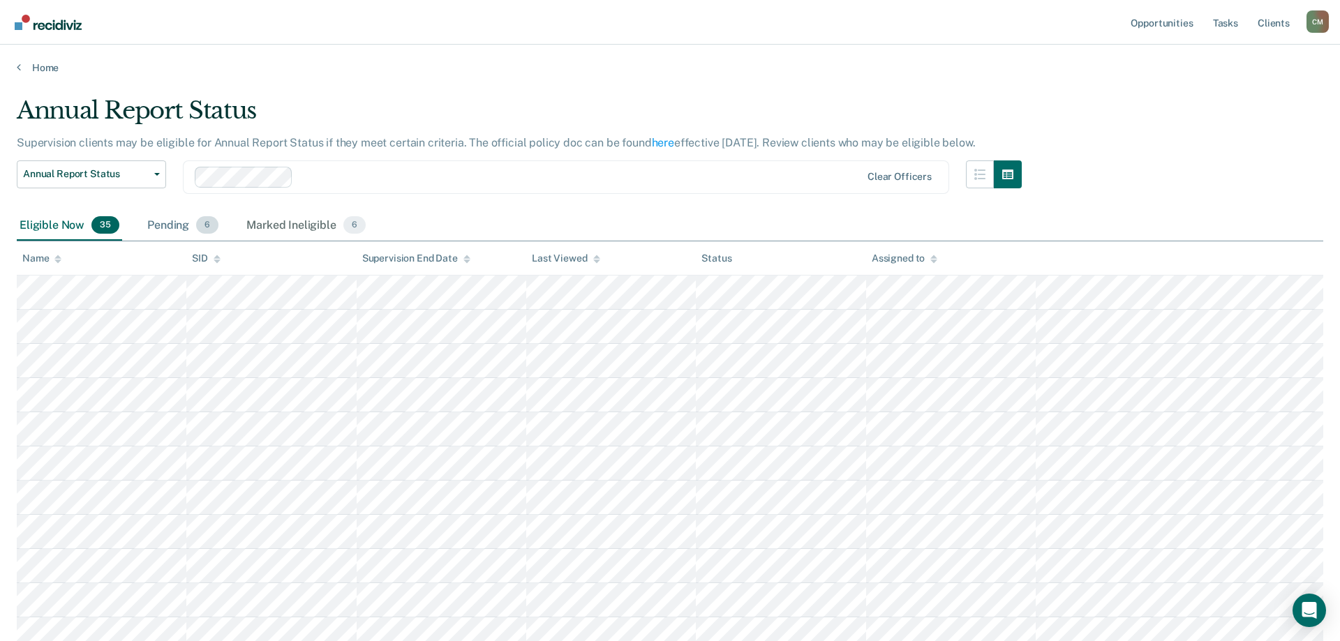
click at [192, 226] on div "Pending 6" at bounding box center [182, 226] width 77 height 31
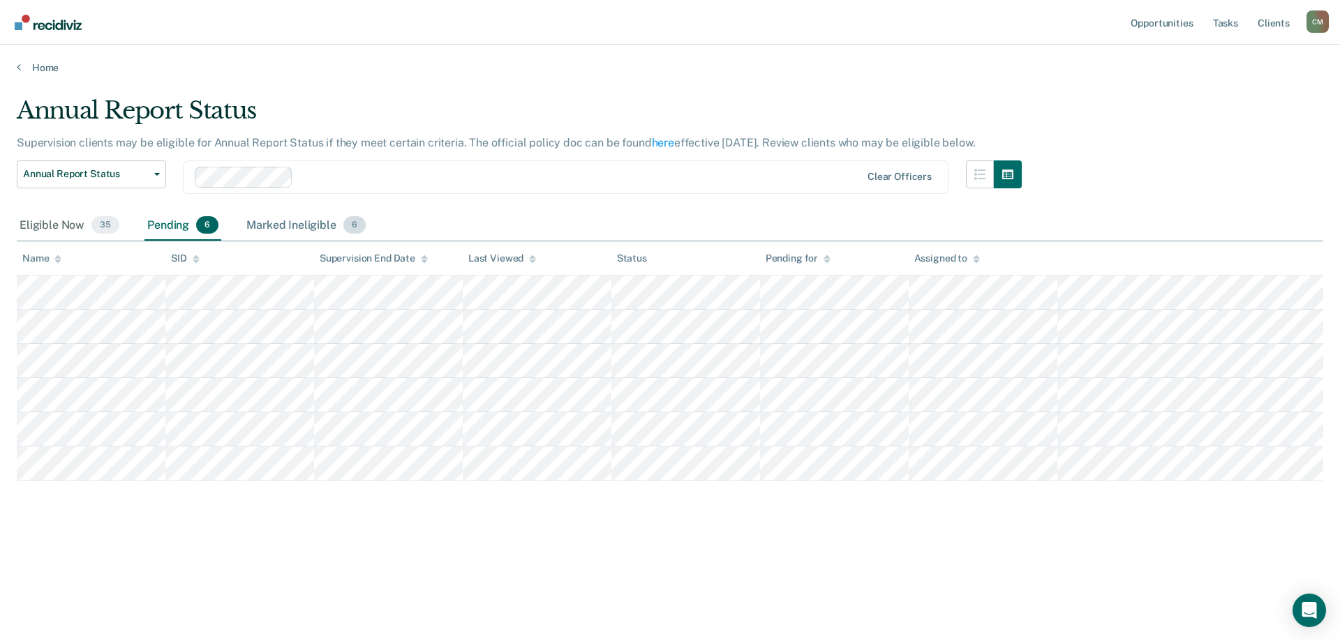
click at [291, 224] on div "Marked Ineligible 6" at bounding box center [306, 226] width 125 height 31
